Goal: Navigation & Orientation: Find specific page/section

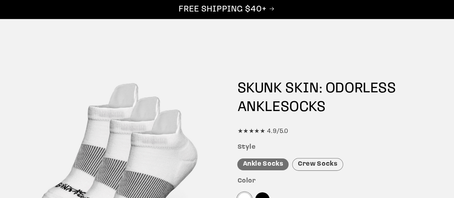
scroll to position [72, 0]
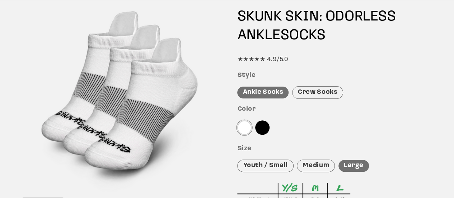
click at [310, 91] on div "Crew Socks" at bounding box center [317, 92] width 51 height 13
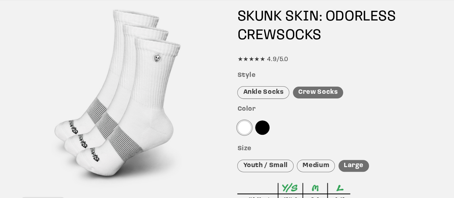
click at [267, 89] on div "Ankle Socks" at bounding box center [263, 92] width 52 height 13
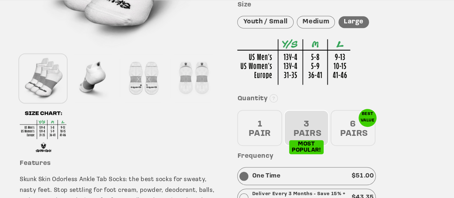
scroll to position [251, 0]
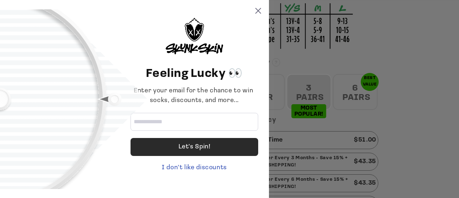
click at [212, 146] on div "Let's Spin!" at bounding box center [195, 147] width 128 height 18
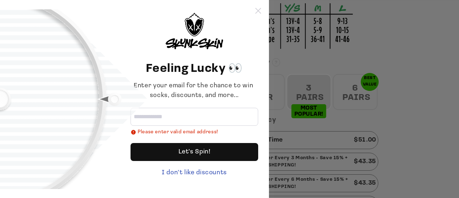
click at [258, 9] on icon at bounding box center [258, 11] width 6 height 6
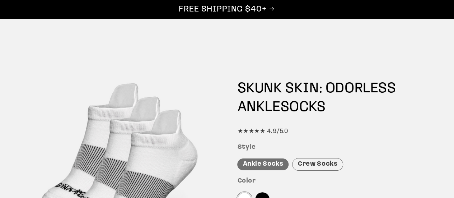
scroll to position [72, 0]
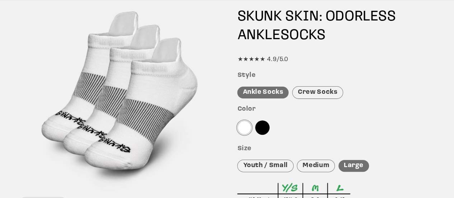
click at [322, 89] on div "Crew Socks" at bounding box center [317, 92] width 51 height 13
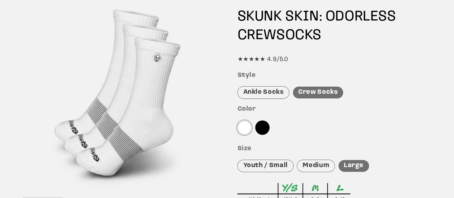
scroll to position [0, 0]
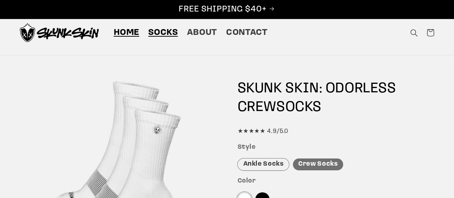
click at [131, 32] on span "Home" at bounding box center [126, 32] width 26 height 11
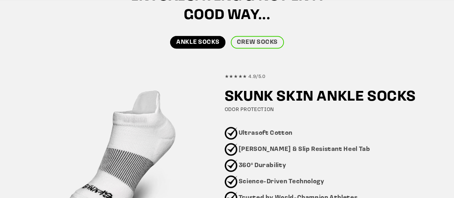
scroll to position [431, 0]
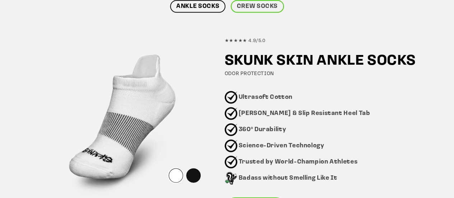
click at [206, 8] on link "ANKLE SOCKS" at bounding box center [197, 6] width 55 height 13
